Goal: Navigation & Orientation: Find specific page/section

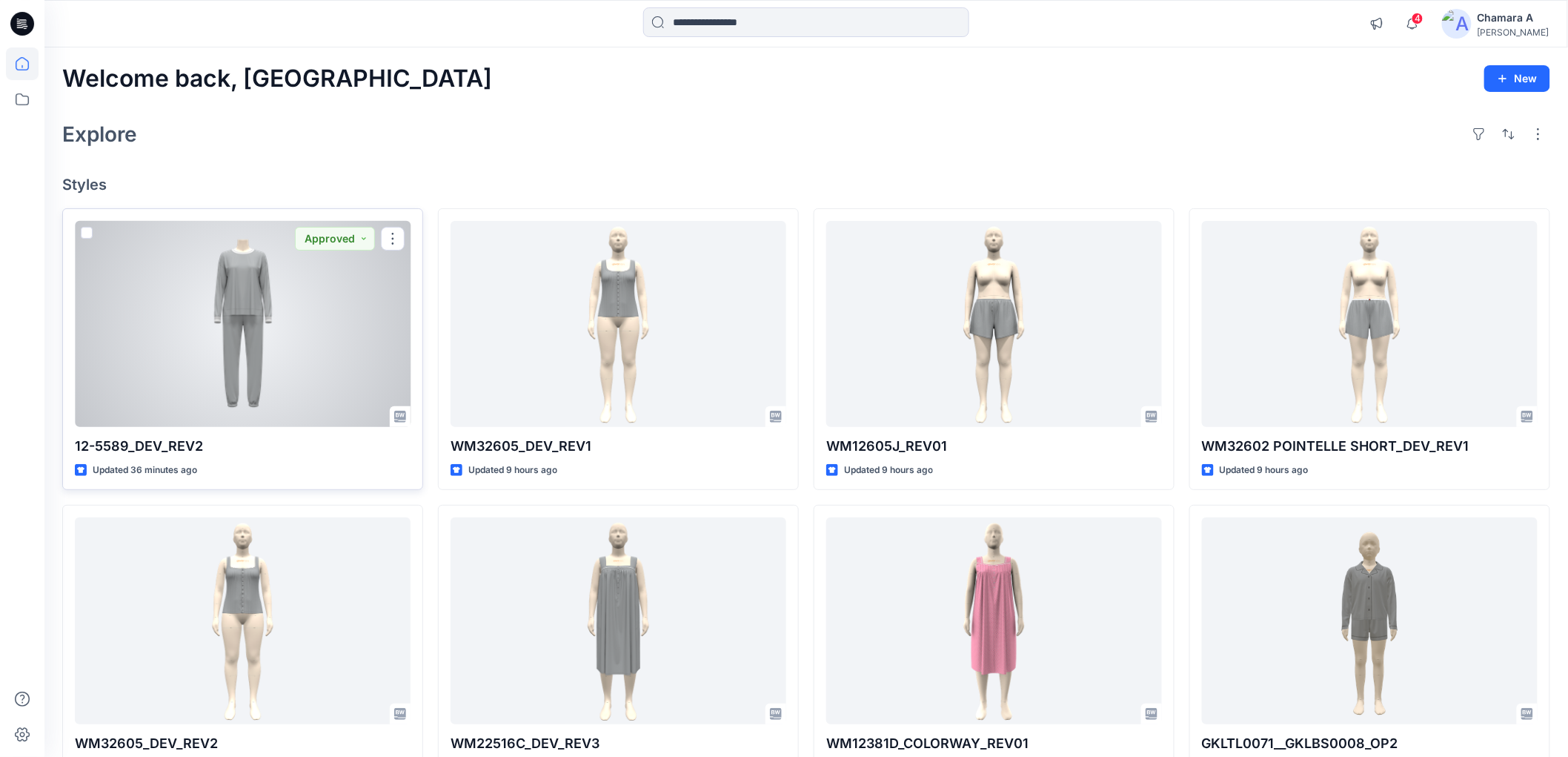
click at [262, 311] on div at bounding box center [242, 323] width 336 height 206
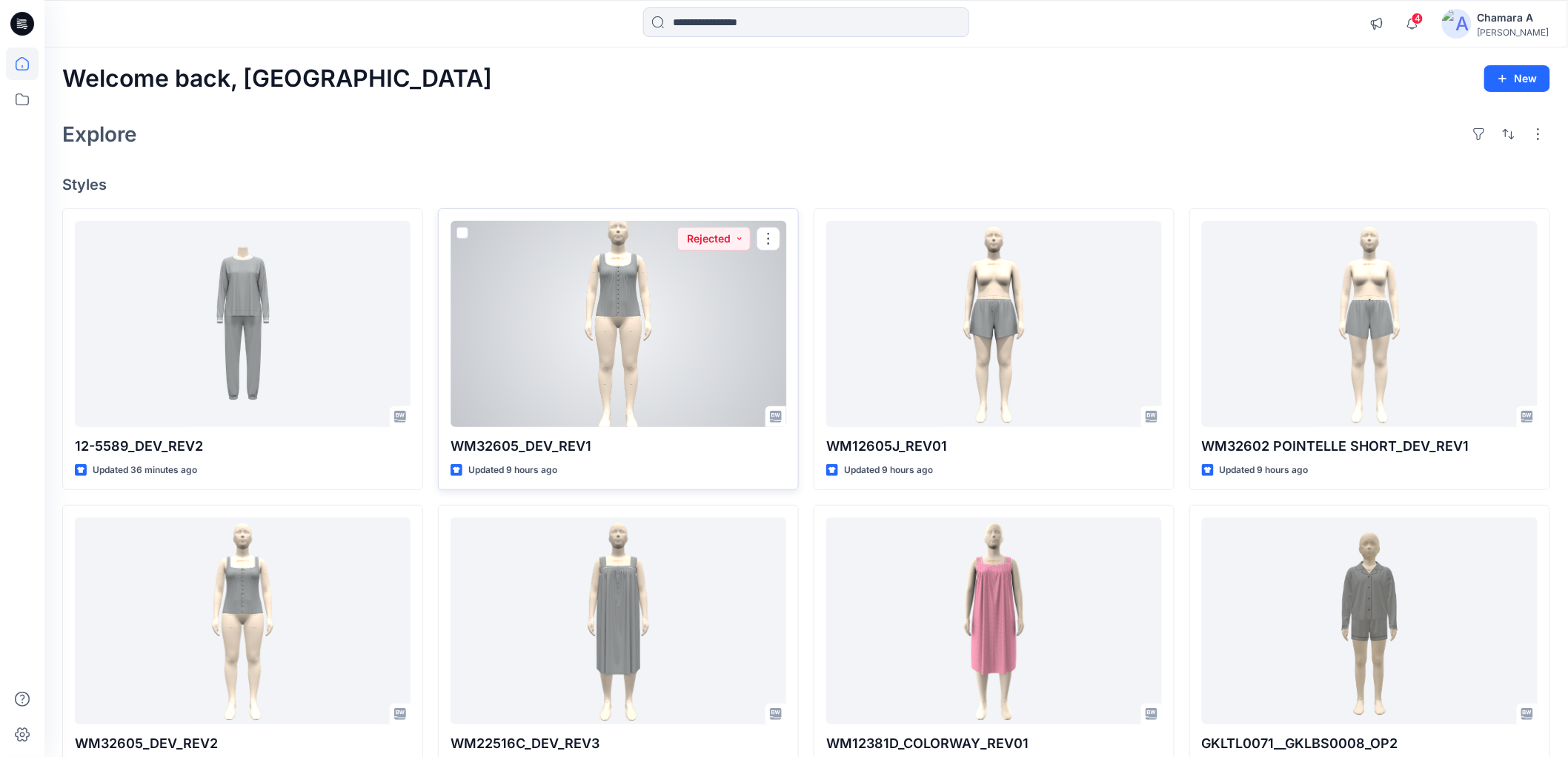
click at [656, 278] on div at bounding box center [618, 323] width 336 height 206
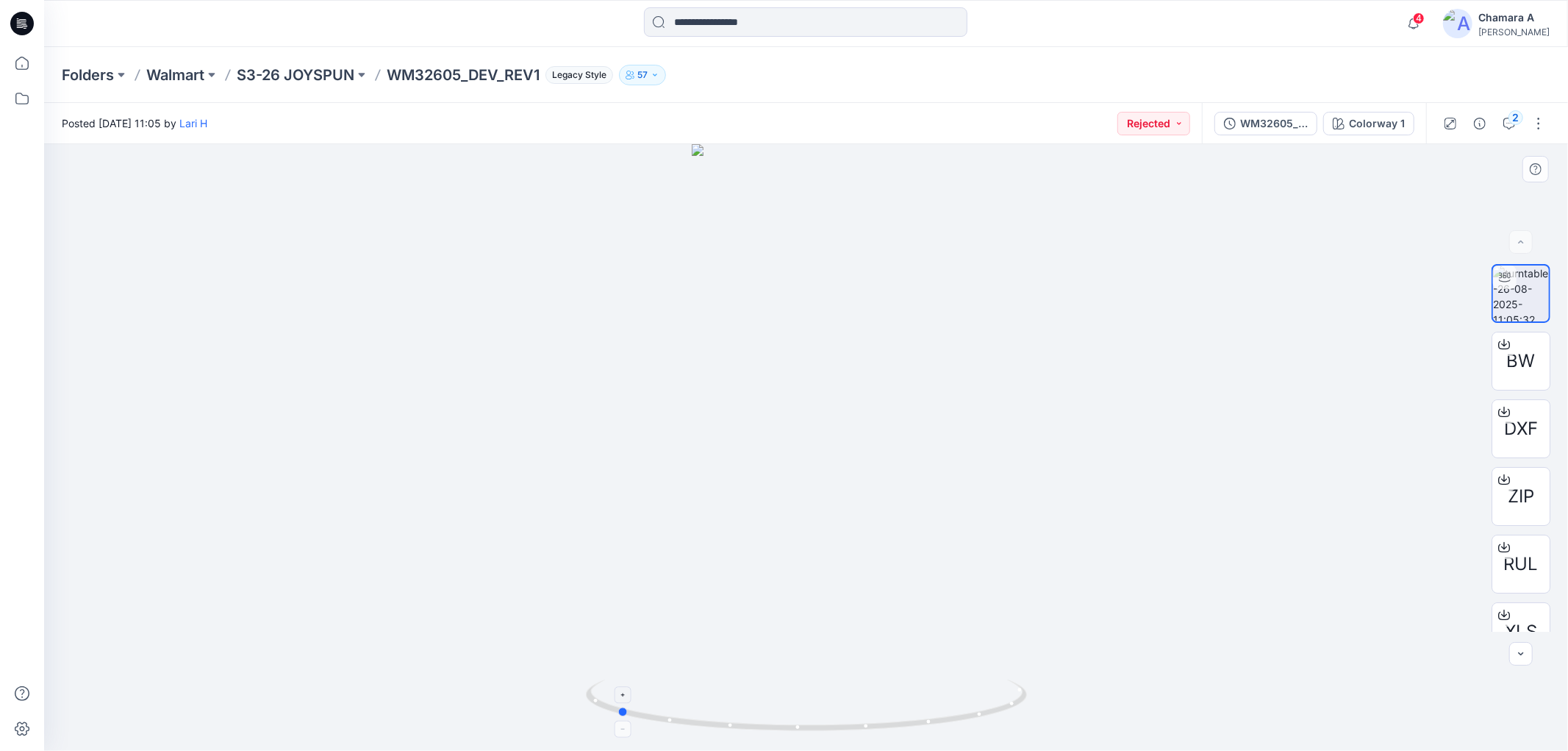
drag, startPoint x: 936, startPoint y: 728, endPoint x: 746, endPoint y: 707, distance: 191.2
click at [746, 707] on icon at bounding box center [808, 707] width 445 height 55
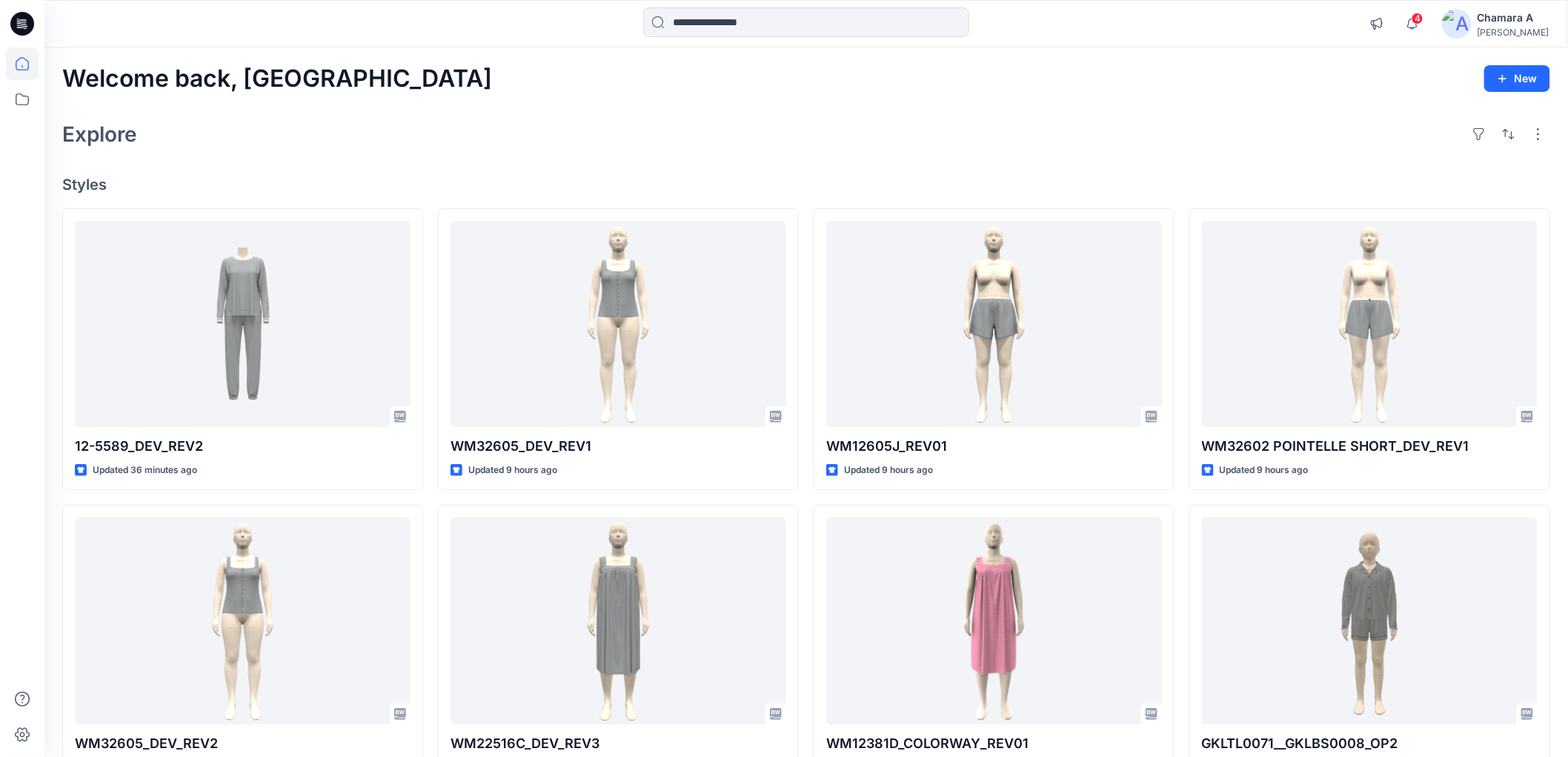
click at [619, 172] on div "Welcome back, Chamara New Explore Styles 12-5589_DEV_REV2 Updated 36 minutes ag…" at bounding box center [806, 602] width 1523 height 1108
click at [386, 125] on div "Explore" at bounding box center [806, 134] width 1488 height 35
click at [1424, 21] on span "4" at bounding box center [1417, 18] width 11 height 11
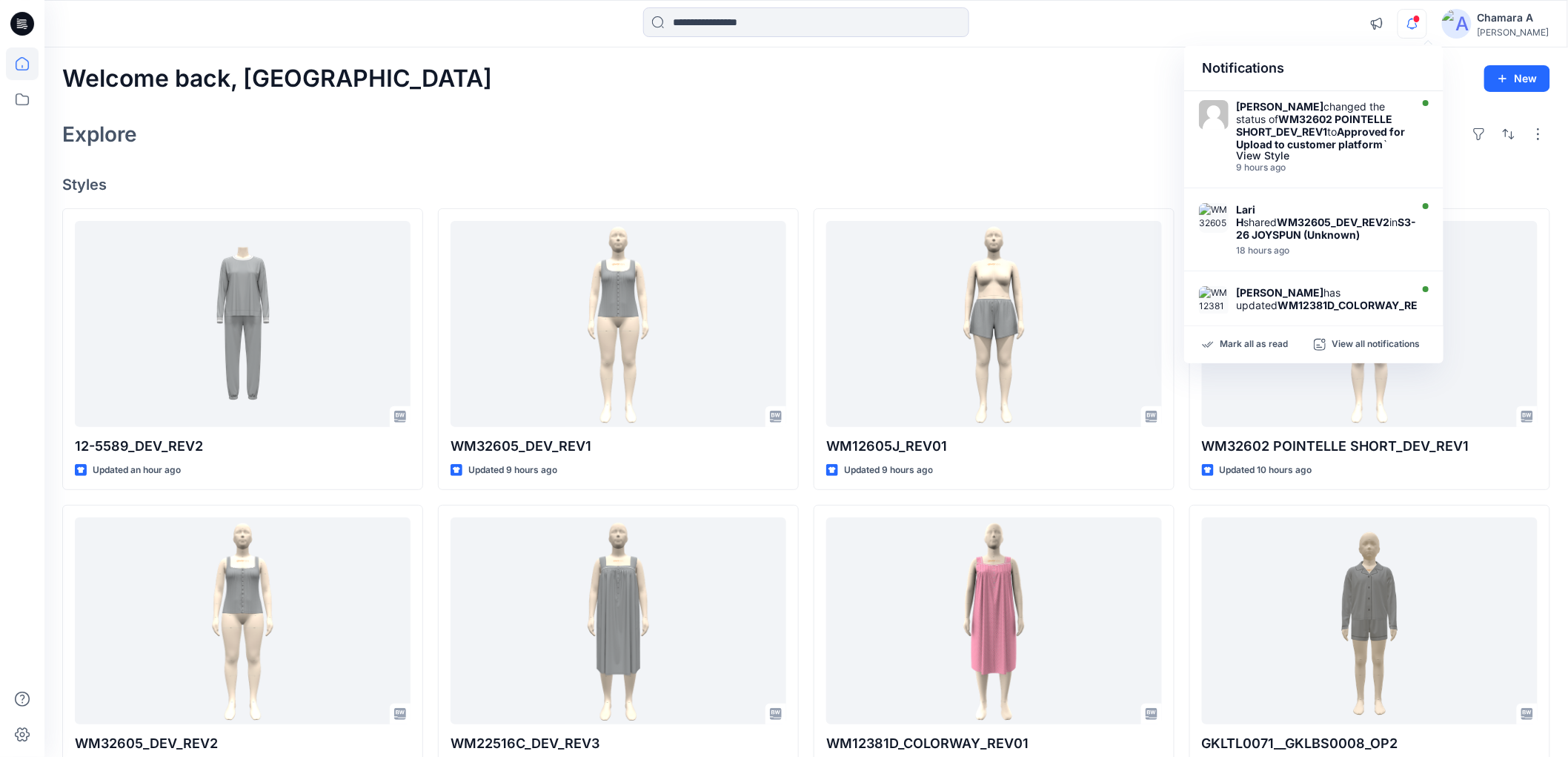
click at [958, 101] on div "Welcome back, Chamara New Explore Styles 12-5589_DEV_REV2 Updated an hour ago W…" at bounding box center [806, 602] width 1523 height 1108
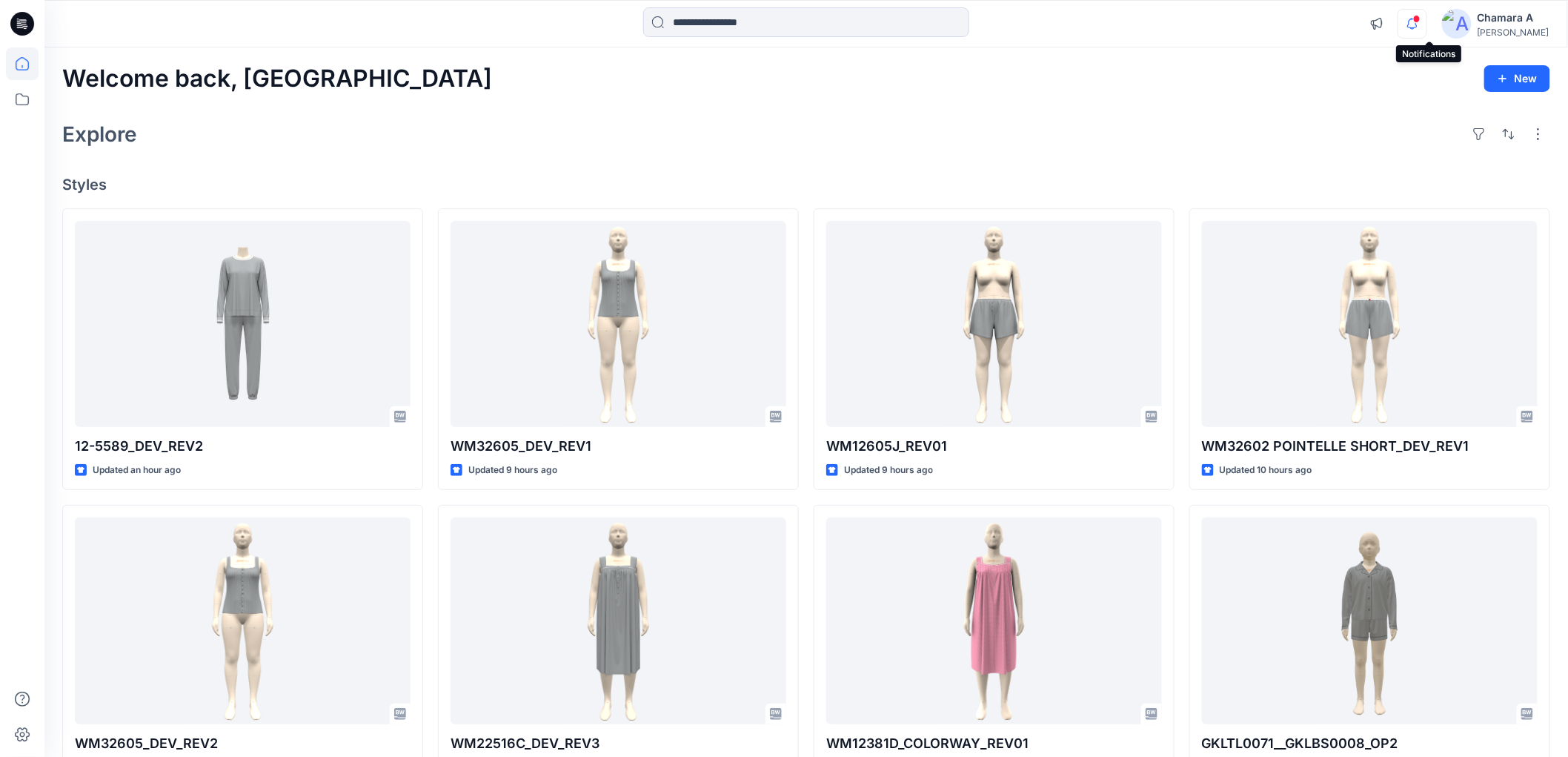
click at [1417, 27] on icon "button" at bounding box center [1412, 24] width 11 height 10
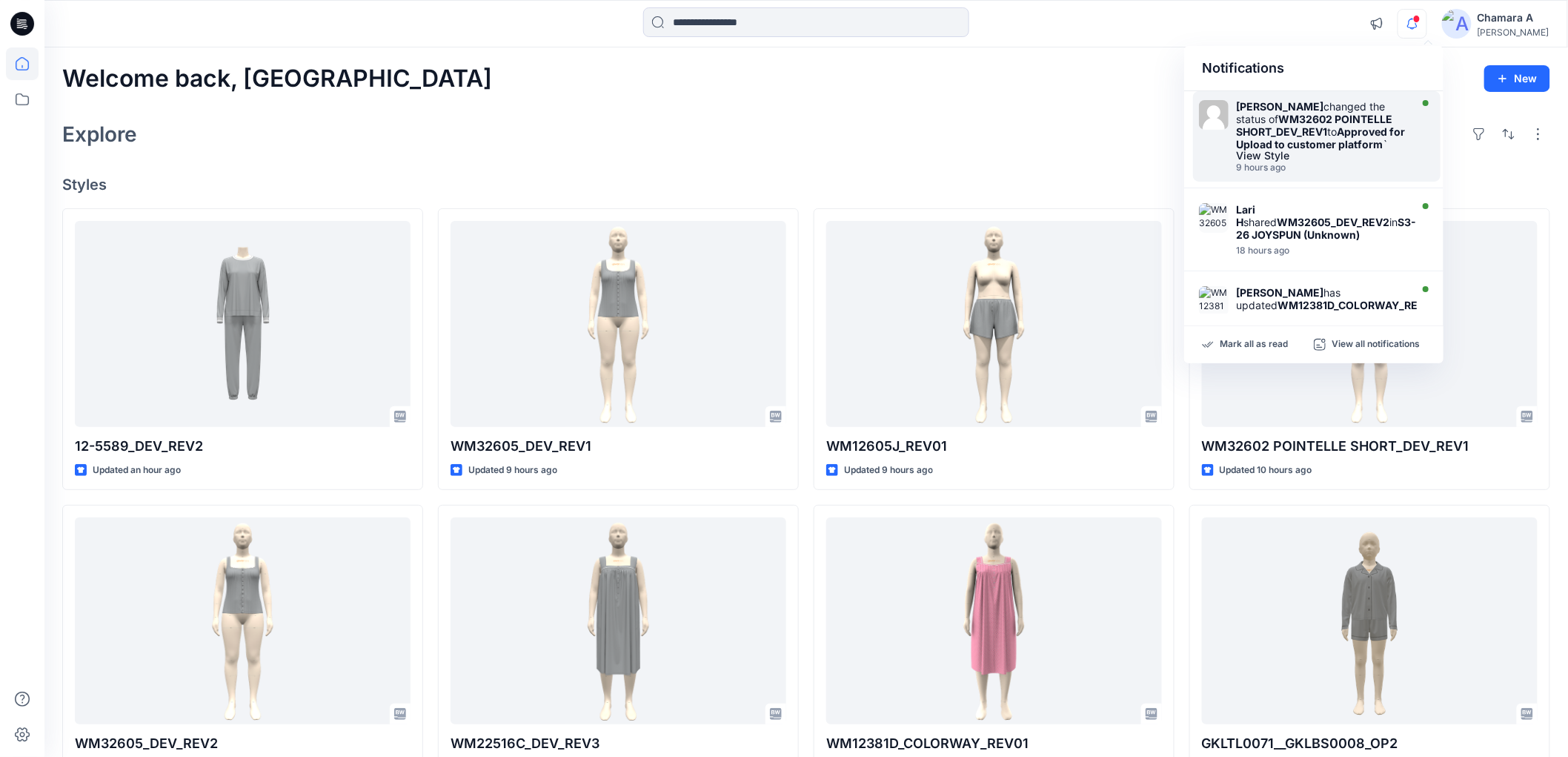
click at [1347, 97] on div "Janelle Batlle changed the status of WM32602 POINTELLE SHORT_DEV_REV1 to Approv…" at bounding box center [1317, 136] width 248 height 90
